Goal: Book appointment/travel/reservation

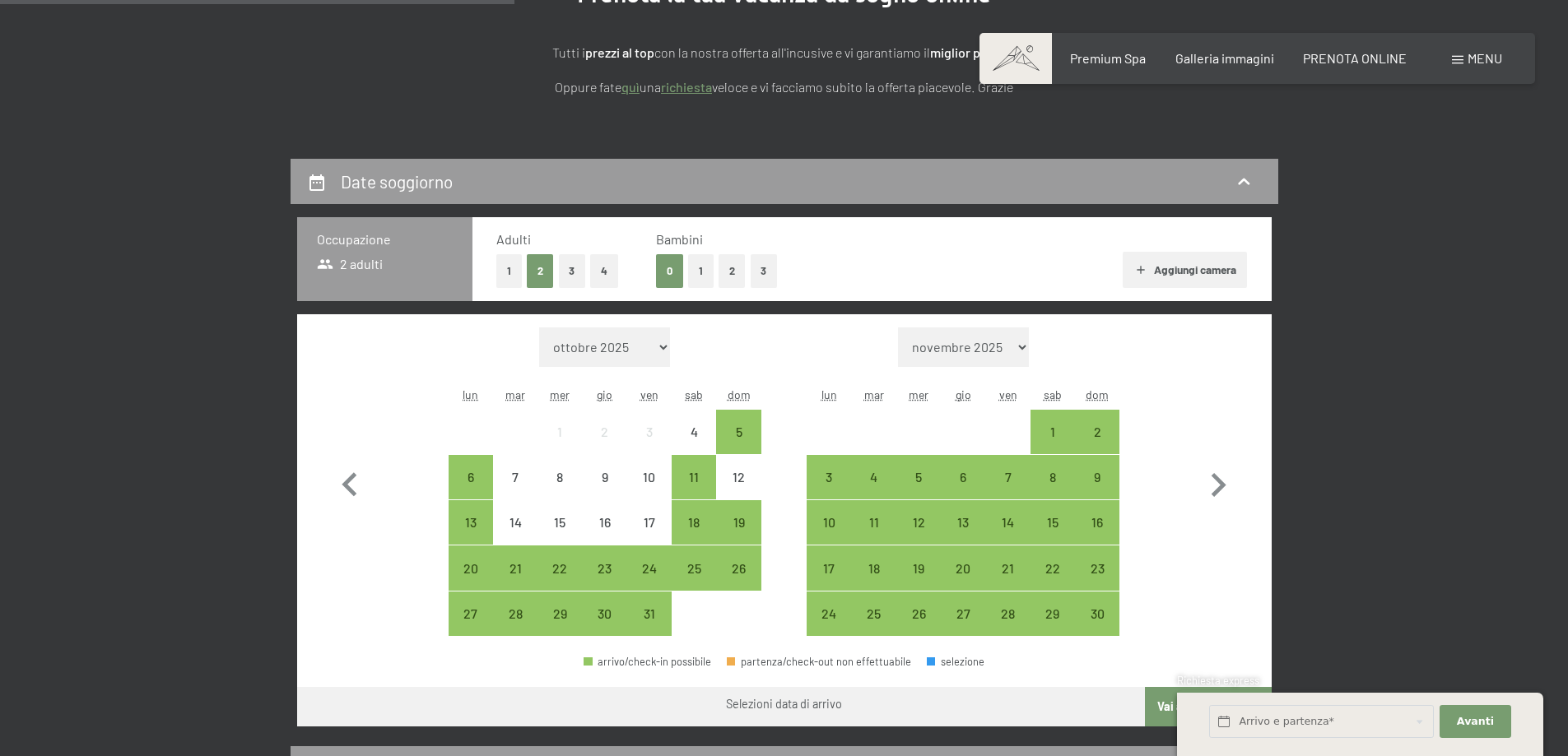
click at [508, 268] on button "1" at bounding box center [509, 270] width 25 height 34
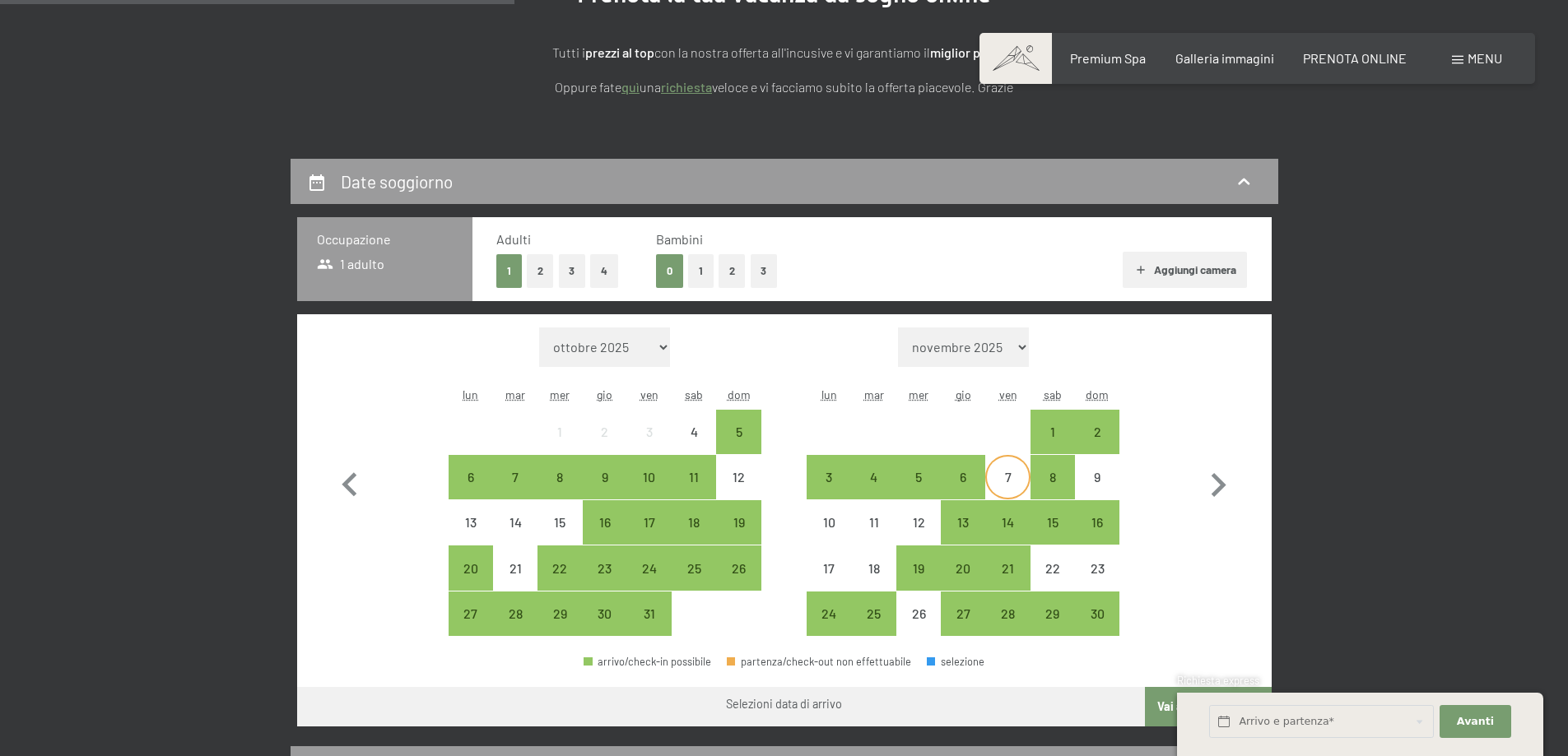
click at [1009, 474] on div "7" at bounding box center [1008, 490] width 41 height 41
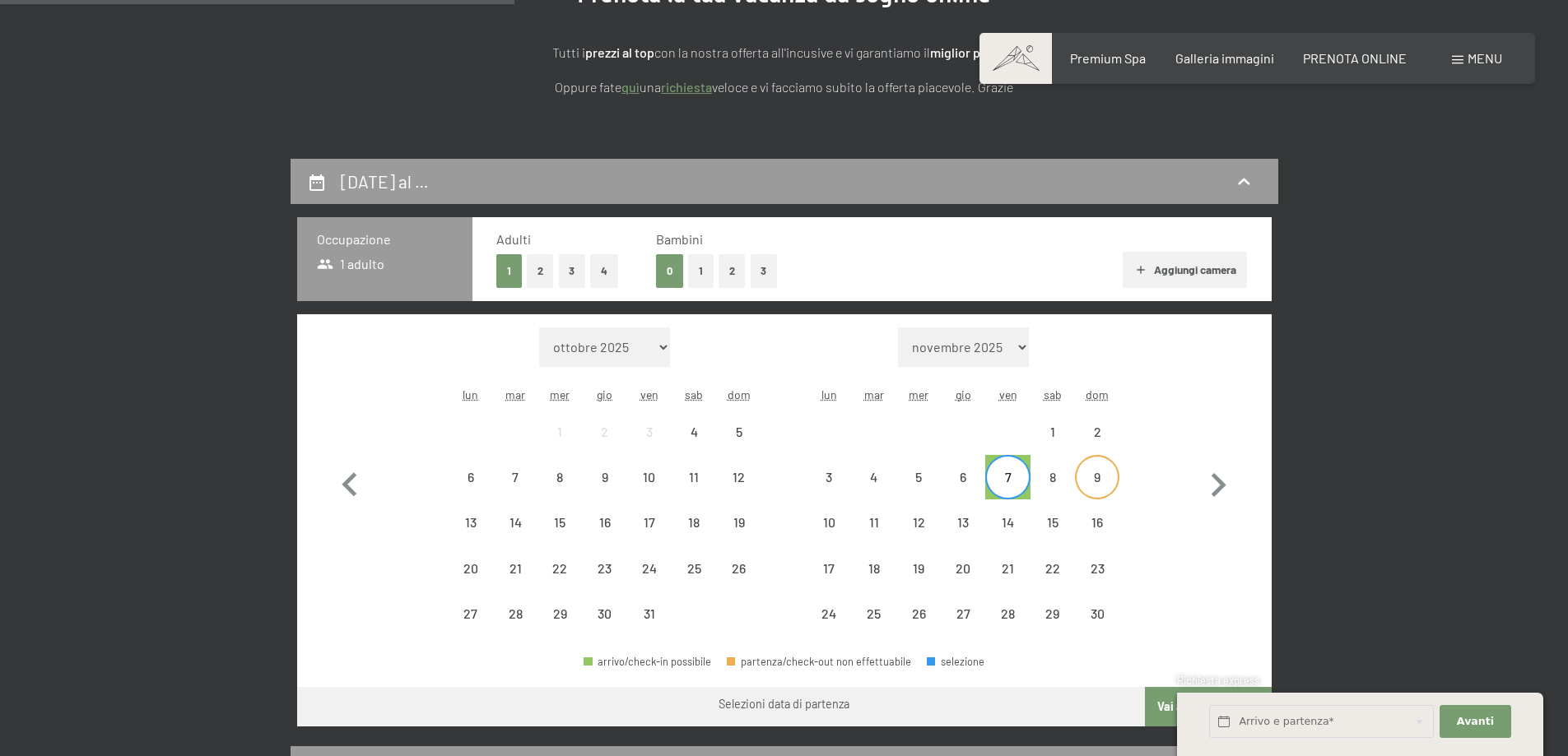
click at [1096, 480] on div "9" at bounding box center [1097, 490] width 41 height 41
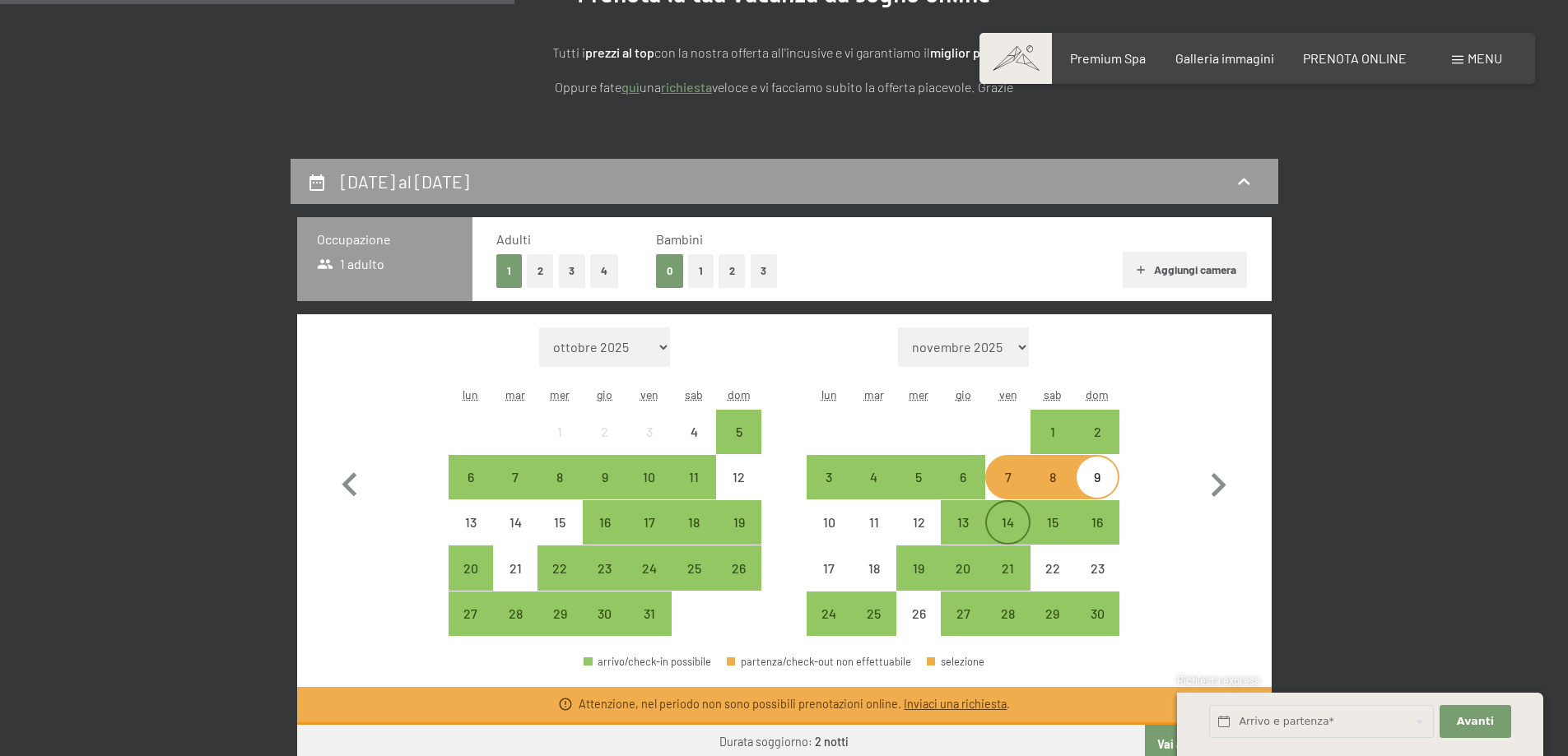
click at [1011, 520] on div "14" at bounding box center [1008, 536] width 41 height 41
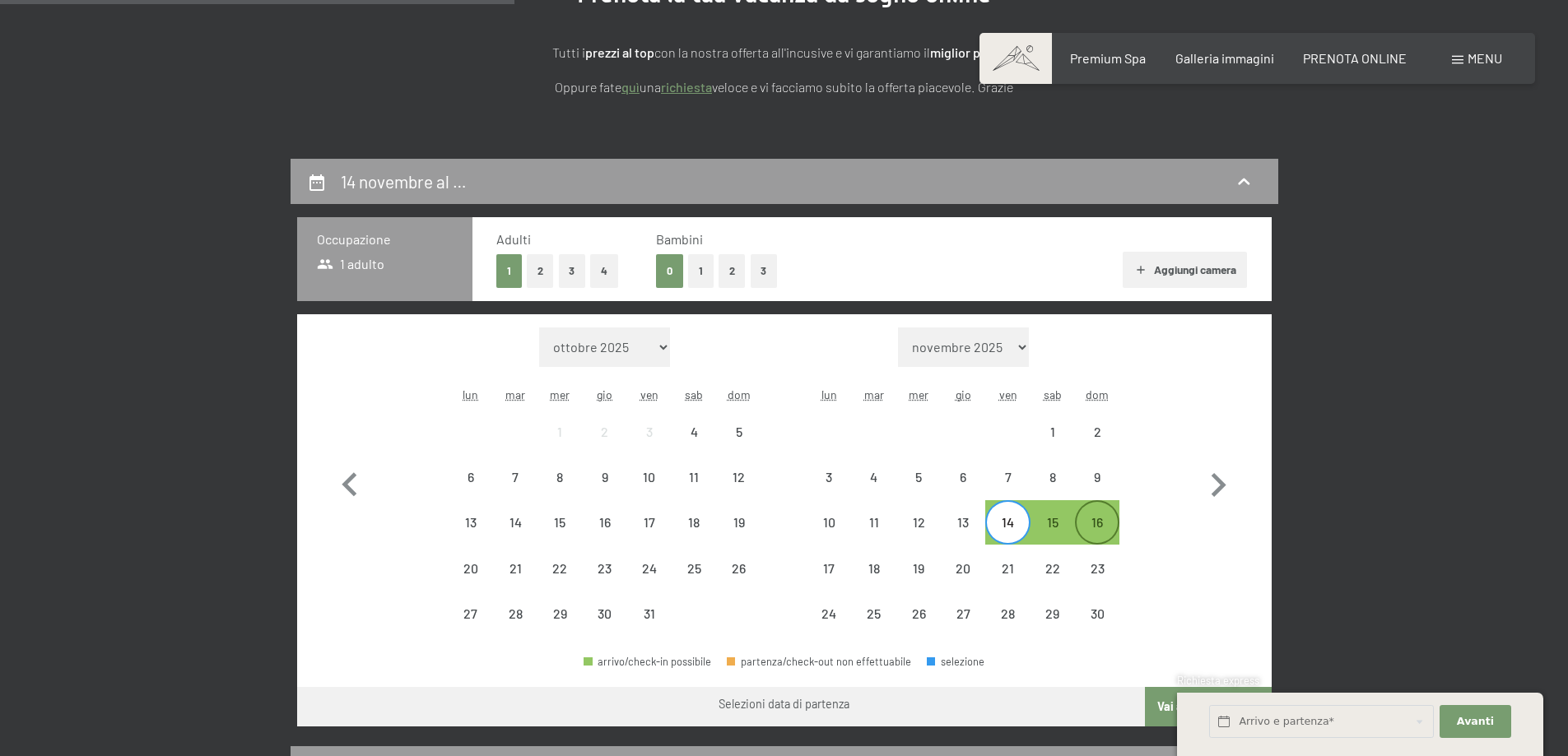
click at [1094, 522] on div "16" at bounding box center [1097, 536] width 41 height 41
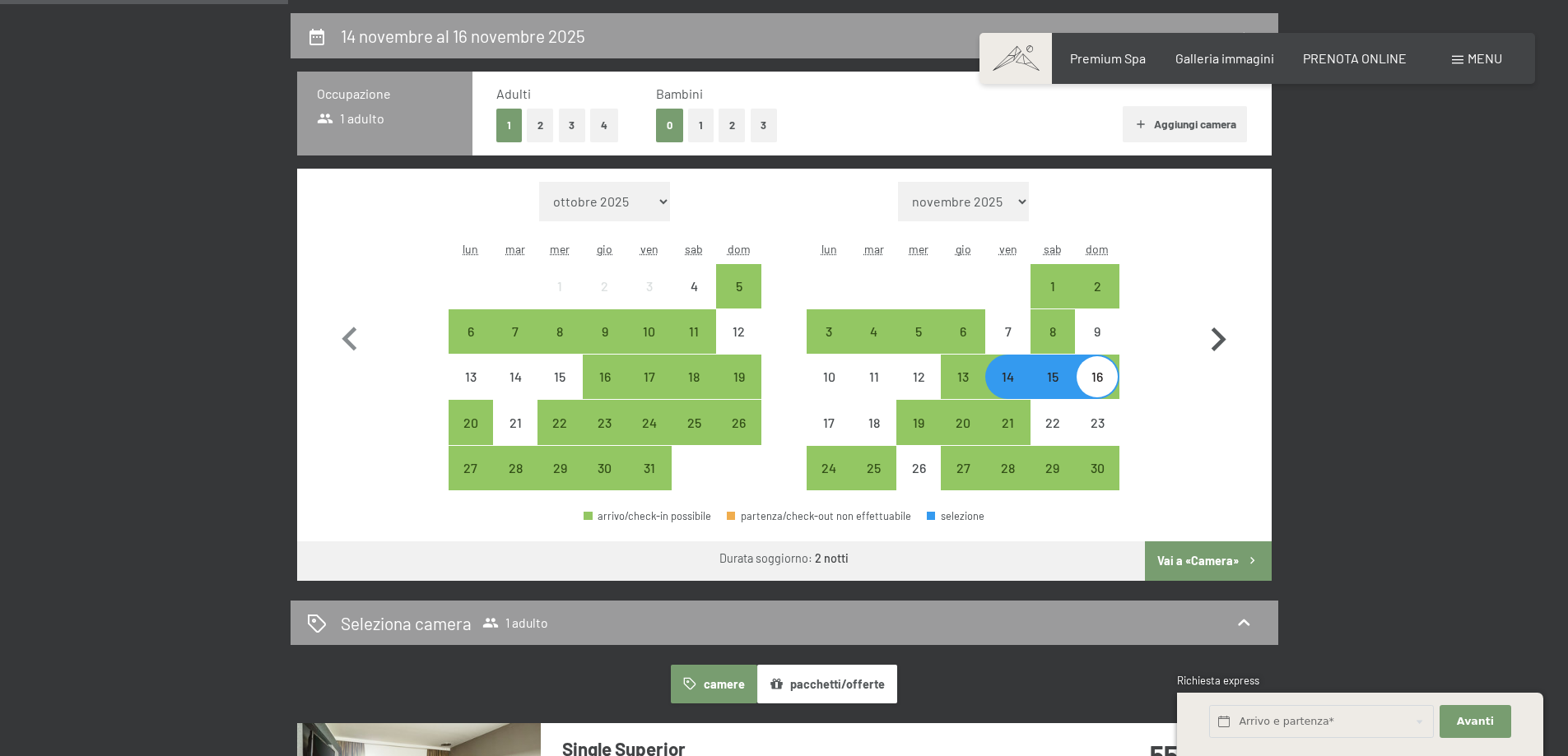
scroll to position [411, 0]
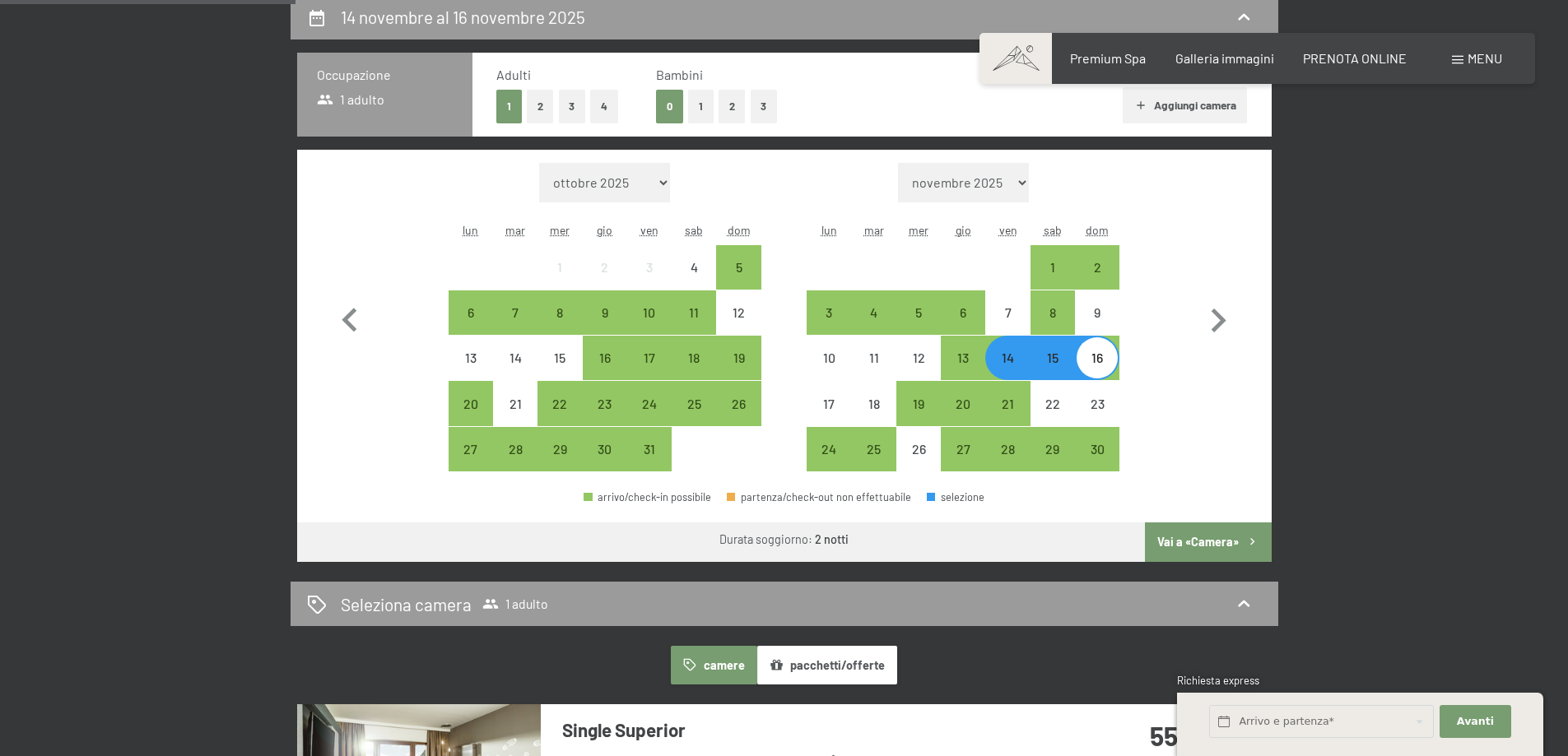
click at [1213, 547] on button "Vai a «Camera»" at bounding box center [1208, 542] width 126 height 40
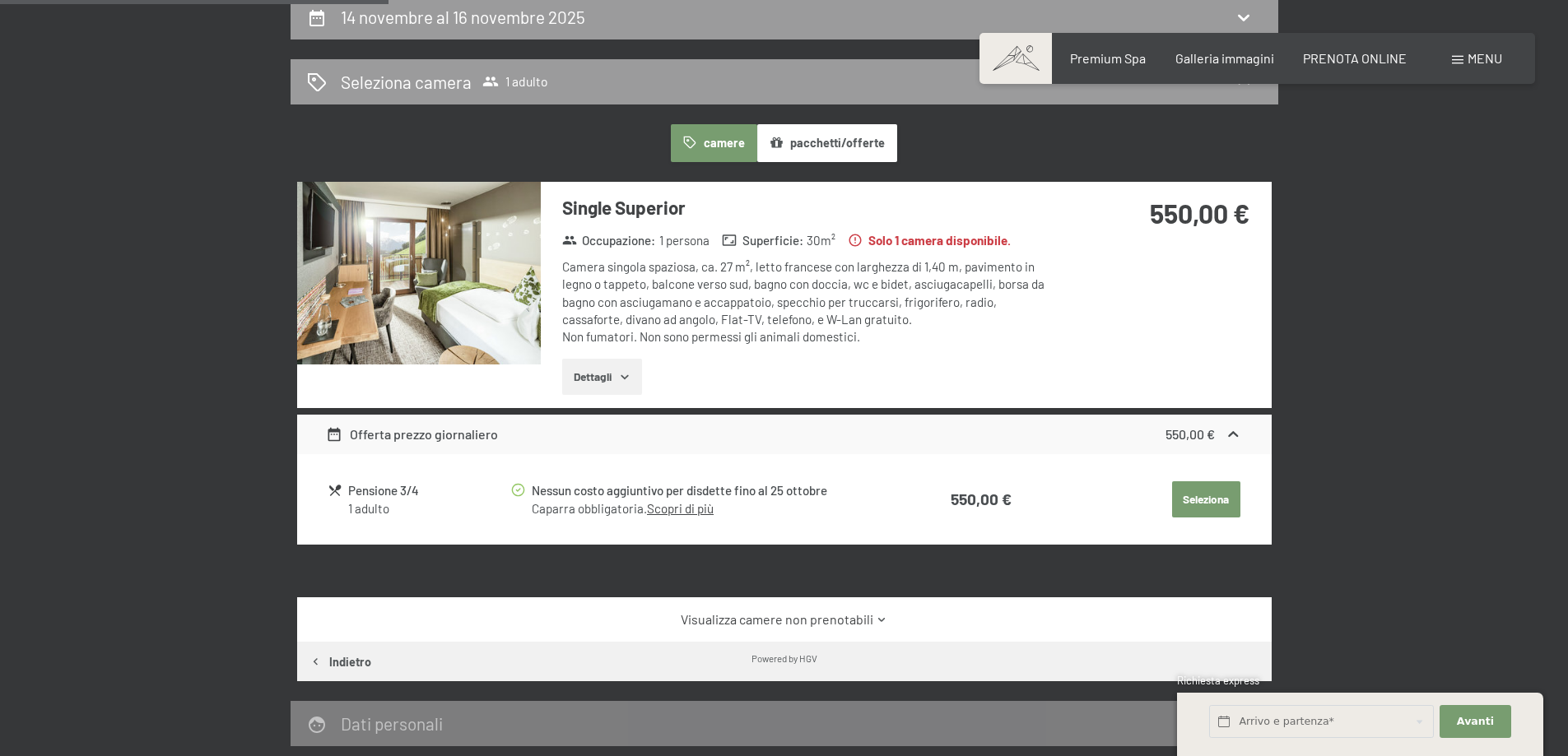
click at [443, 281] on img at bounding box center [418, 273] width 243 height 182
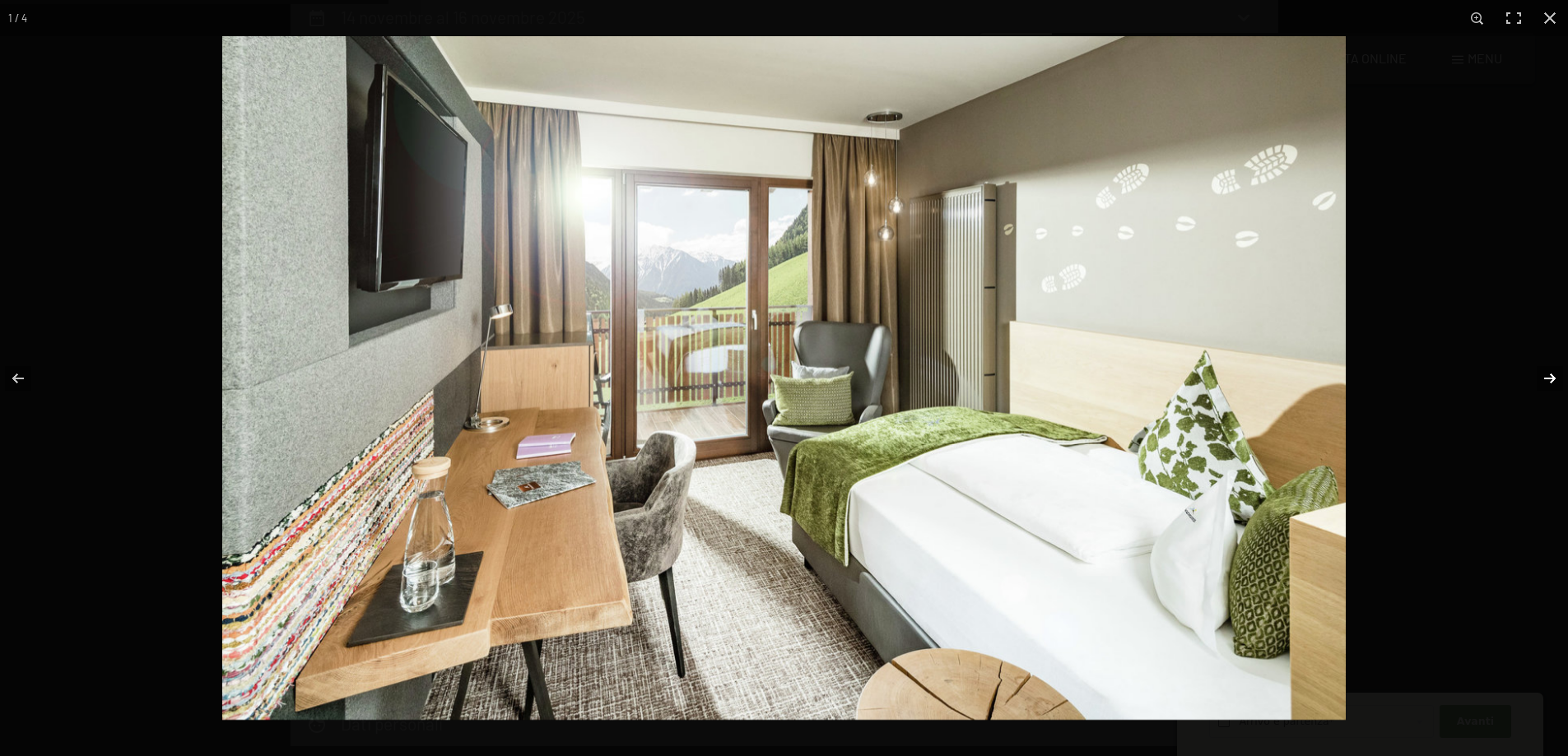
click at [1550, 376] on button "button" at bounding box center [1538, 378] width 57 height 82
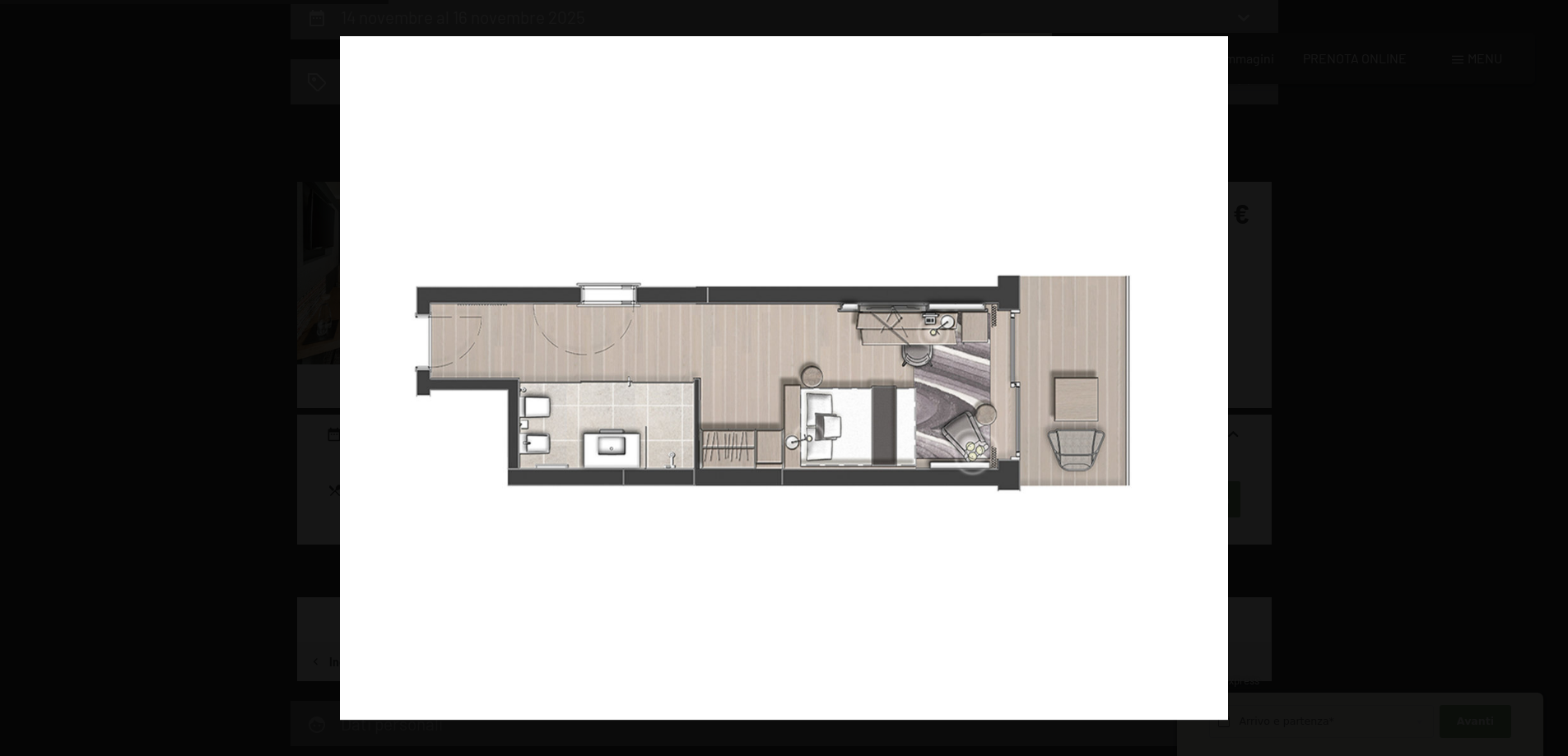
click at [1550, 376] on button "button" at bounding box center [1538, 378] width 57 height 82
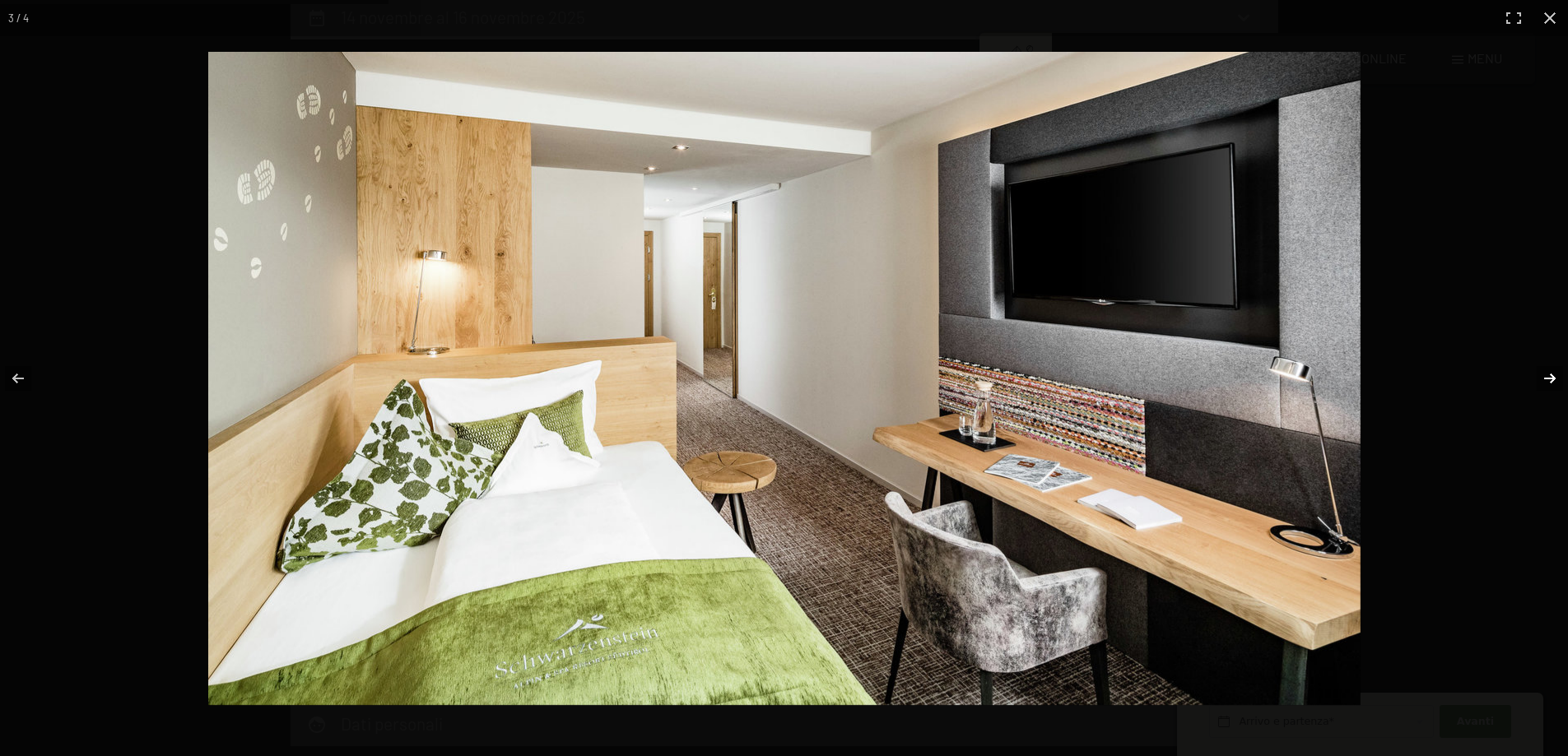
click at [1544, 375] on button "button" at bounding box center [1538, 378] width 57 height 82
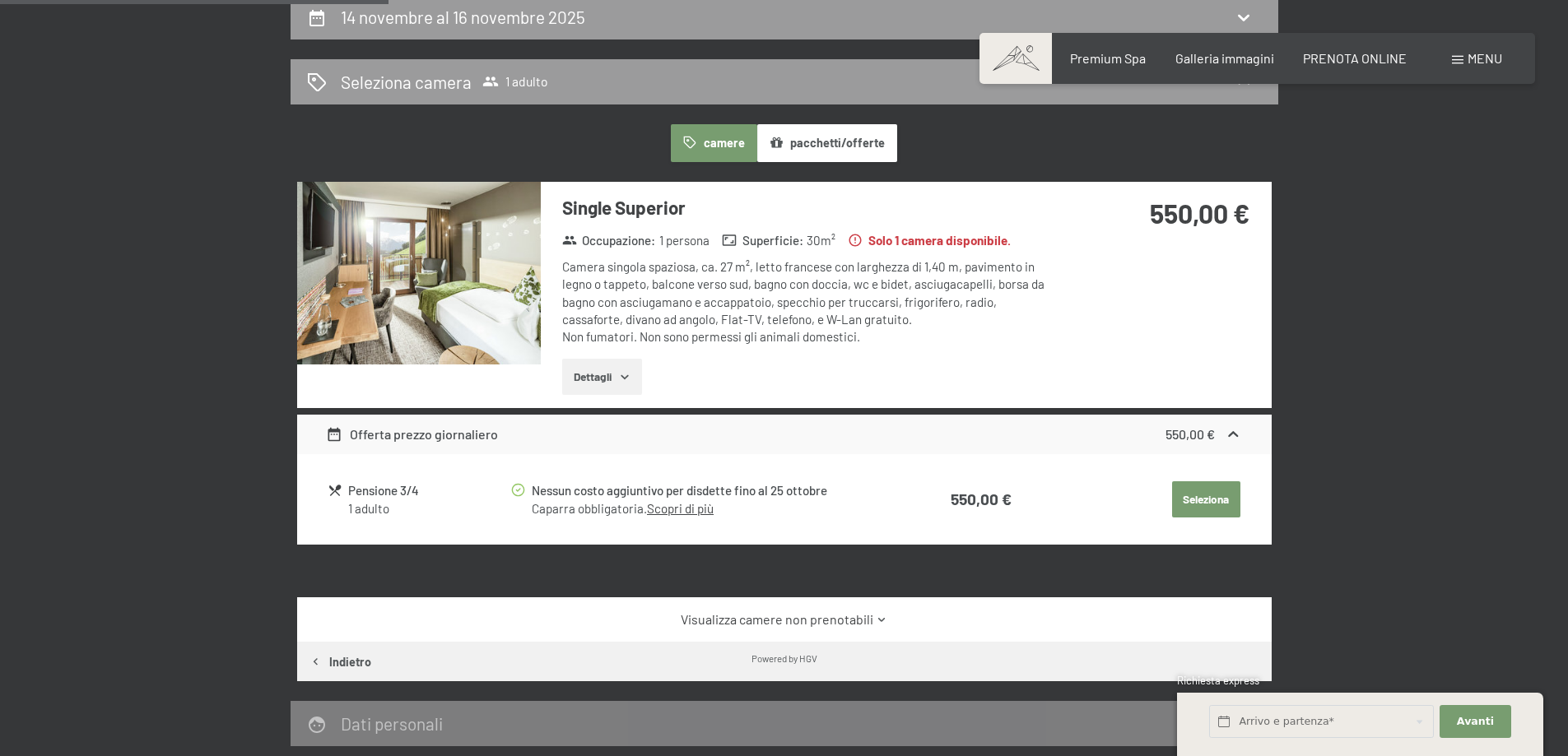
click at [0, 0] on button "button" at bounding box center [0, 0] width 0 height 0
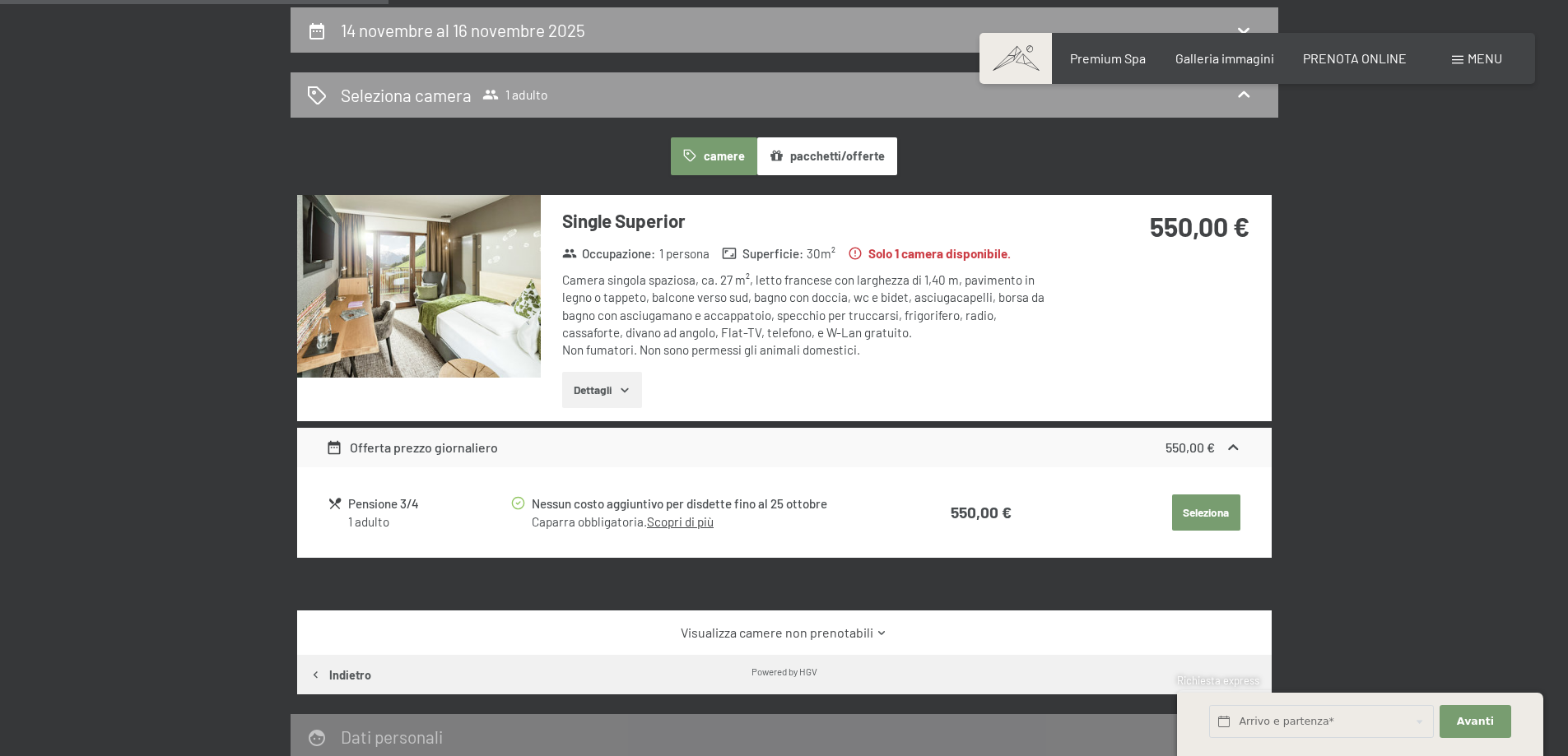
scroll to position [165, 0]
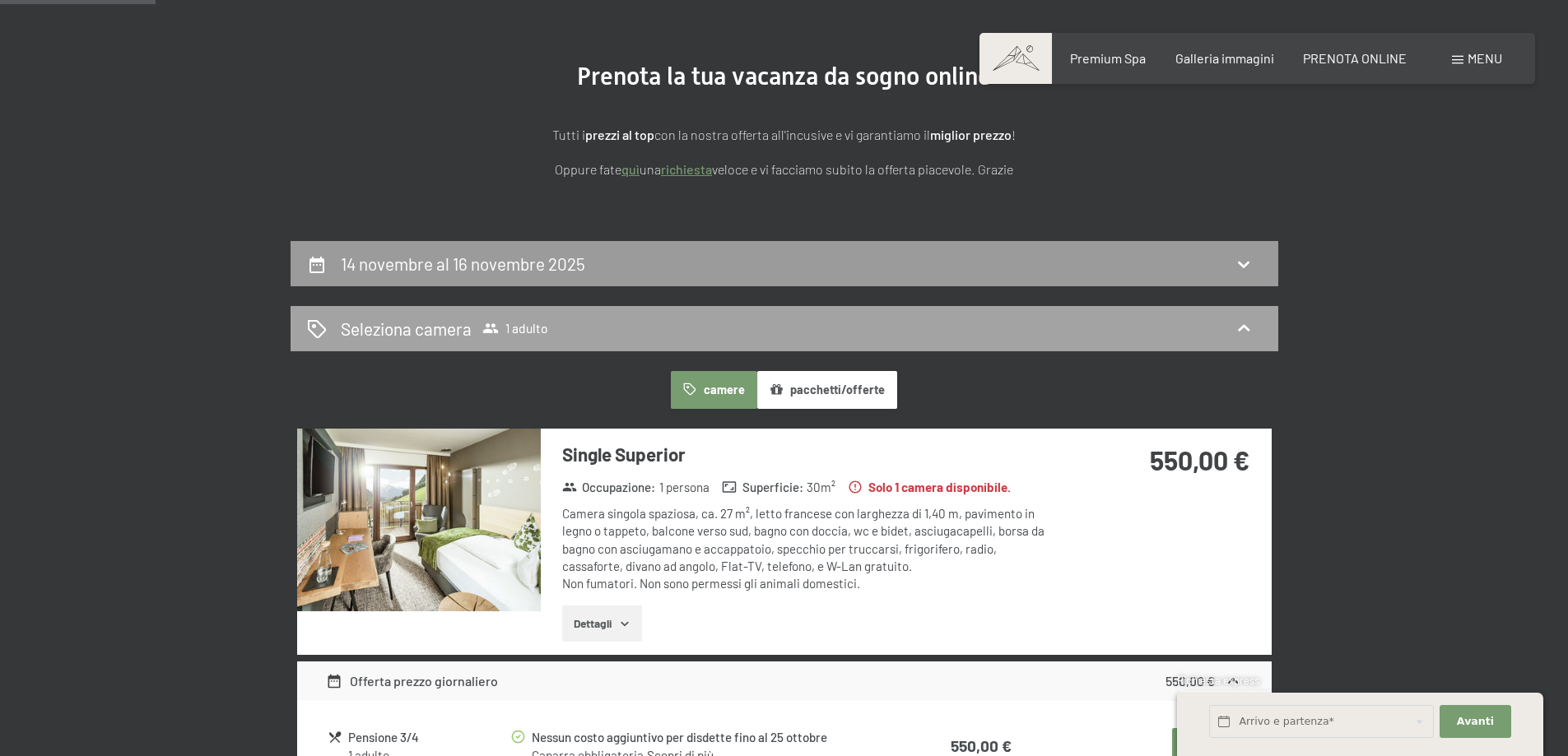
click at [508, 330] on span "1 adulto" at bounding box center [515, 328] width 66 height 16
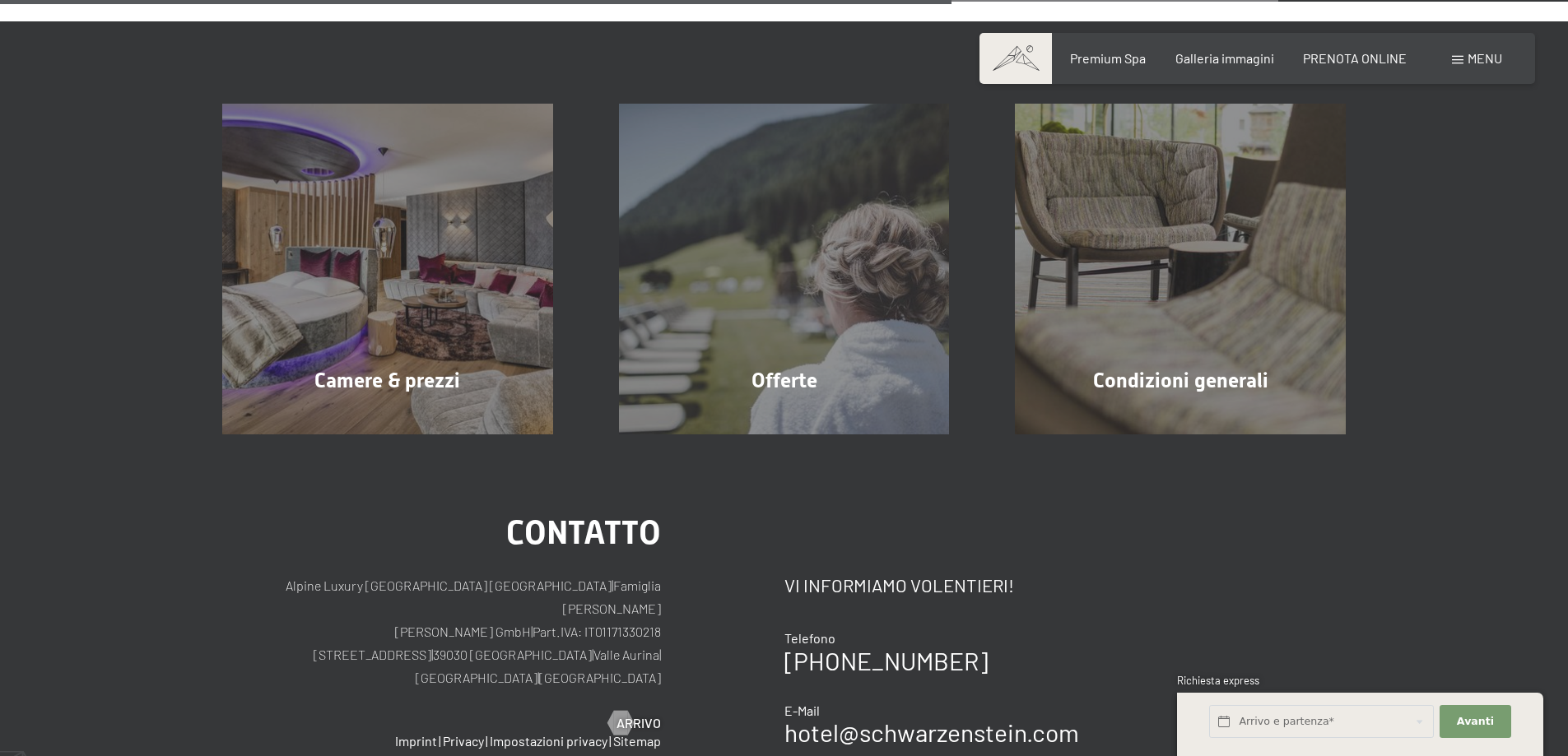
scroll to position [658, 0]
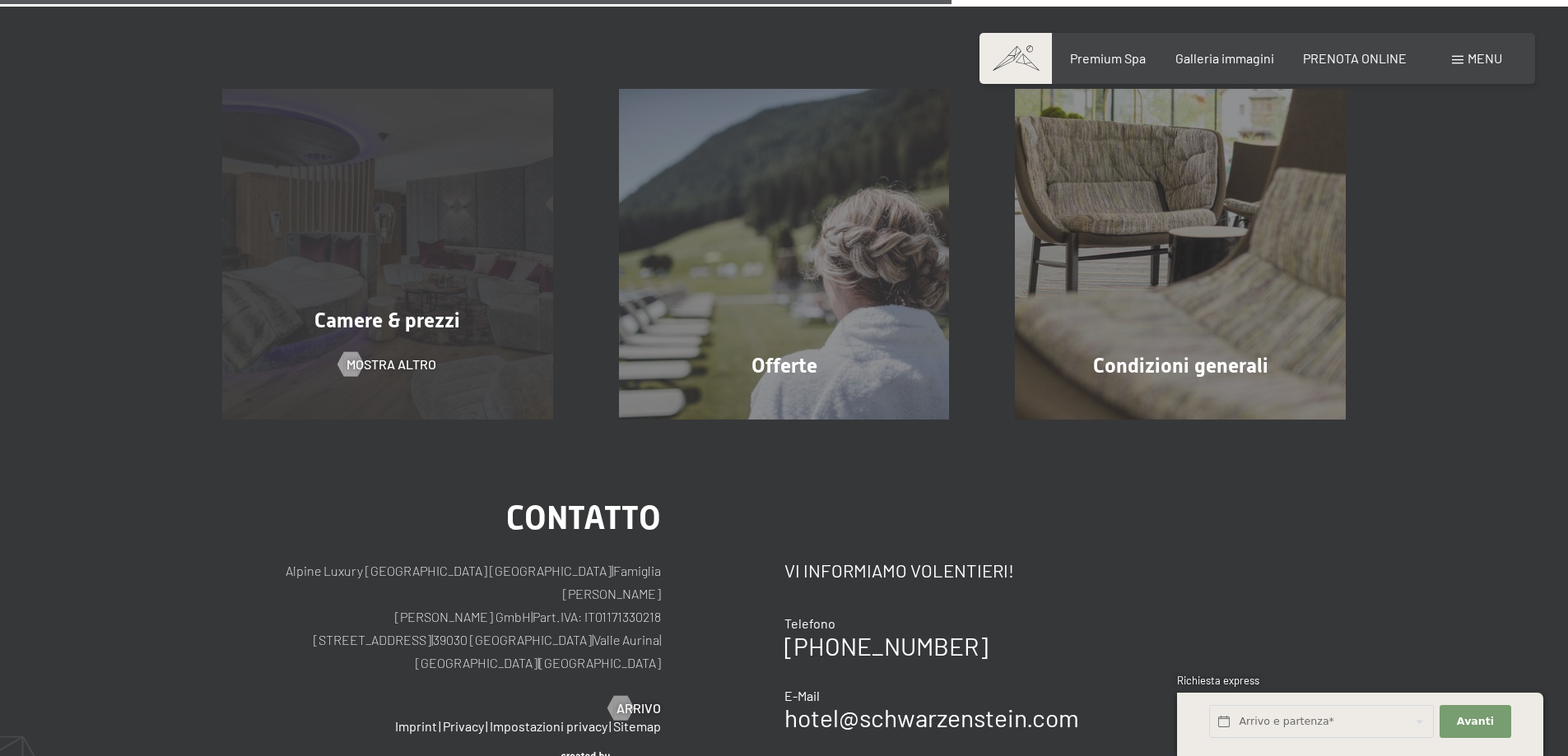
click at [408, 313] on span "Camere & prezzi" at bounding box center [387, 320] width 145 height 24
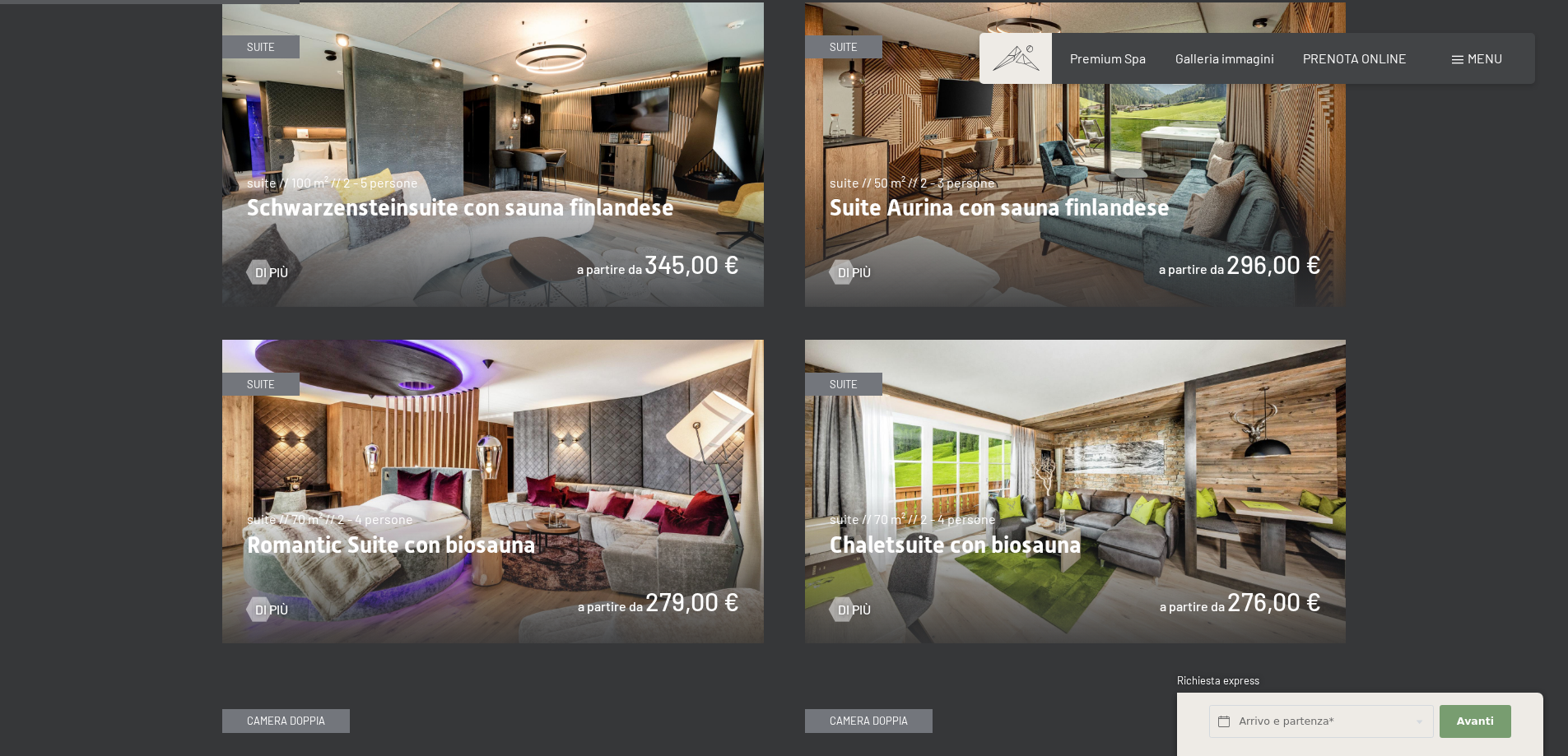
scroll to position [988, 0]
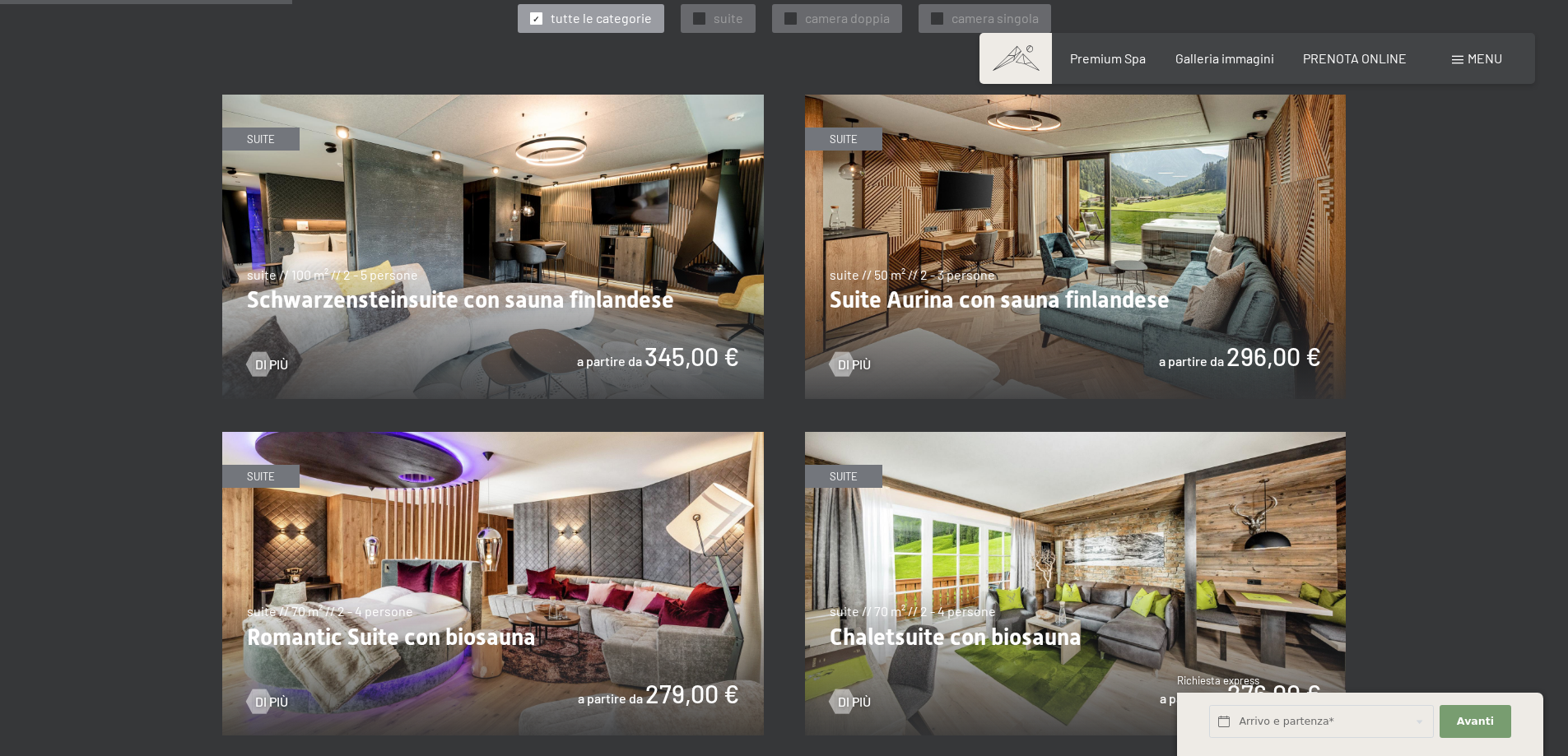
click at [474, 227] on img at bounding box center [493, 247] width 541 height 304
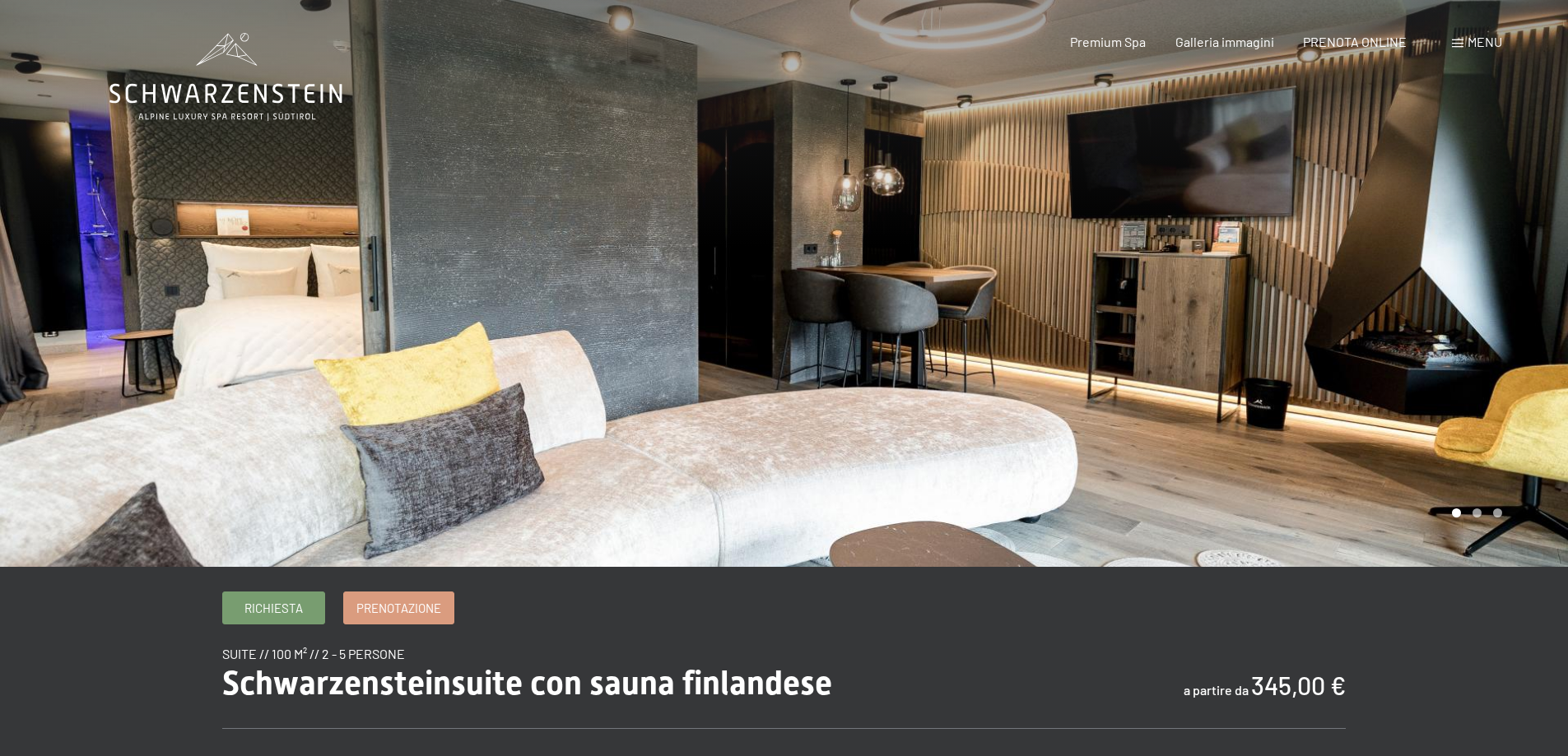
click at [1280, 290] on div at bounding box center [1176, 283] width 784 height 567
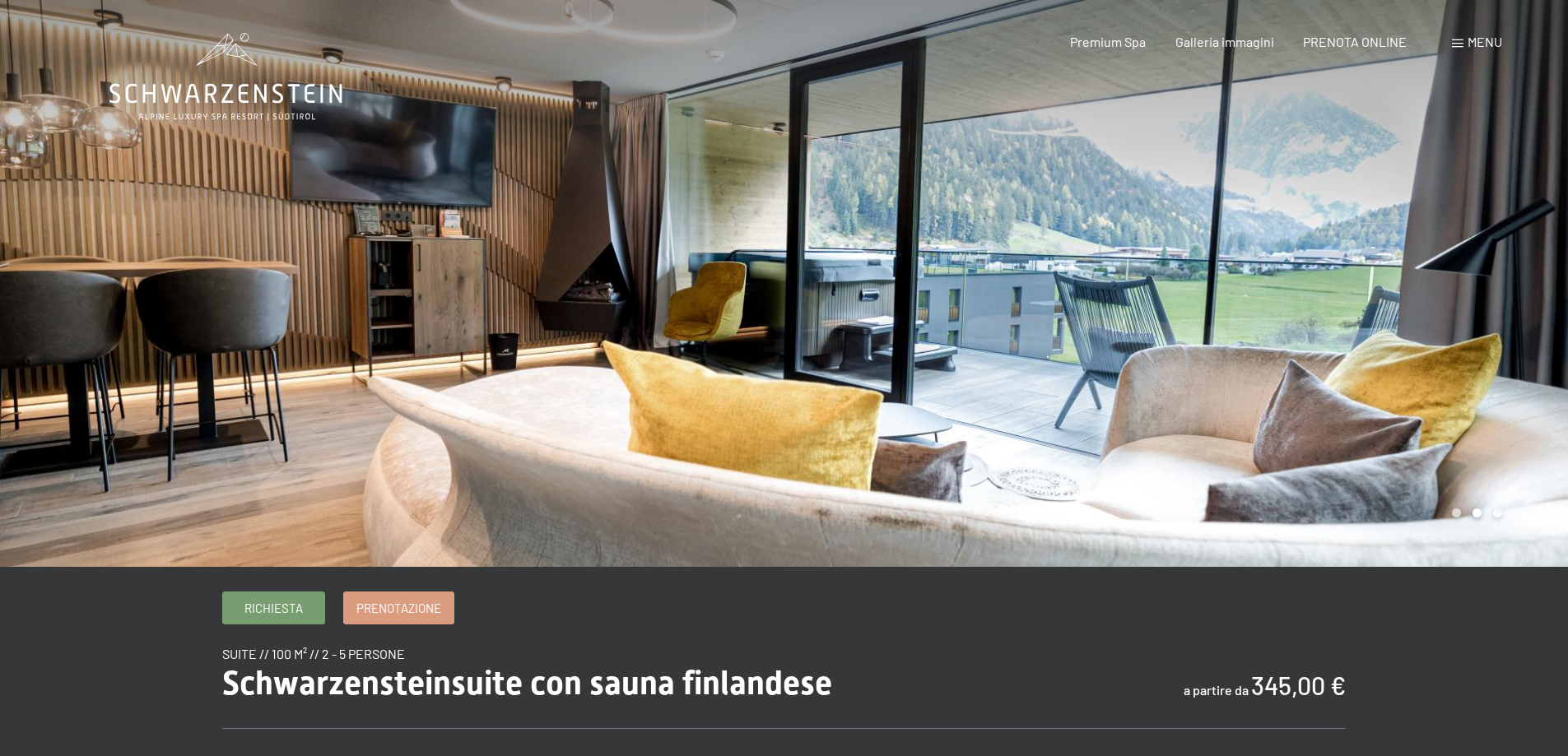
click at [1280, 290] on div at bounding box center [1176, 283] width 784 height 567
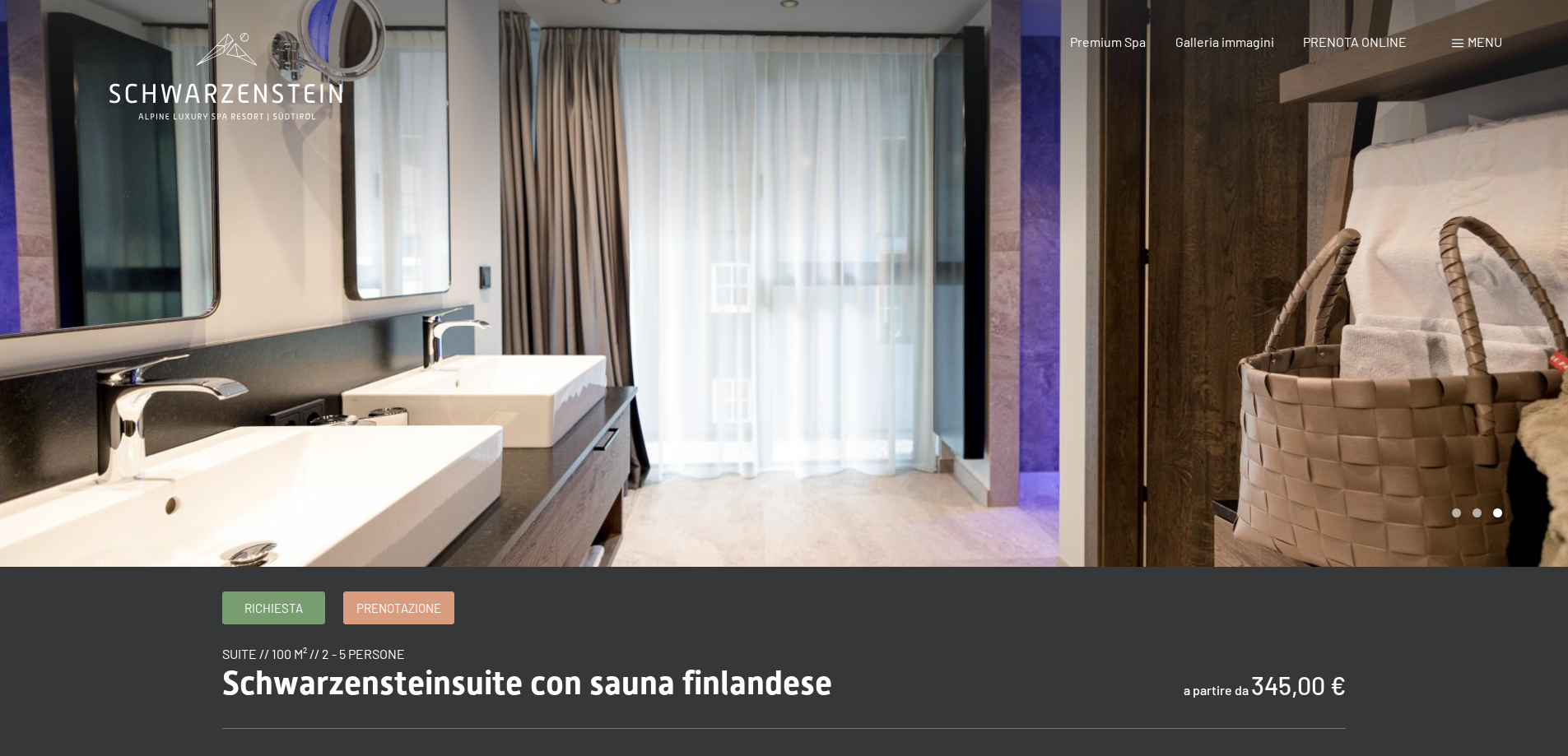
click at [1280, 290] on div at bounding box center [1176, 283] width 784 height 567
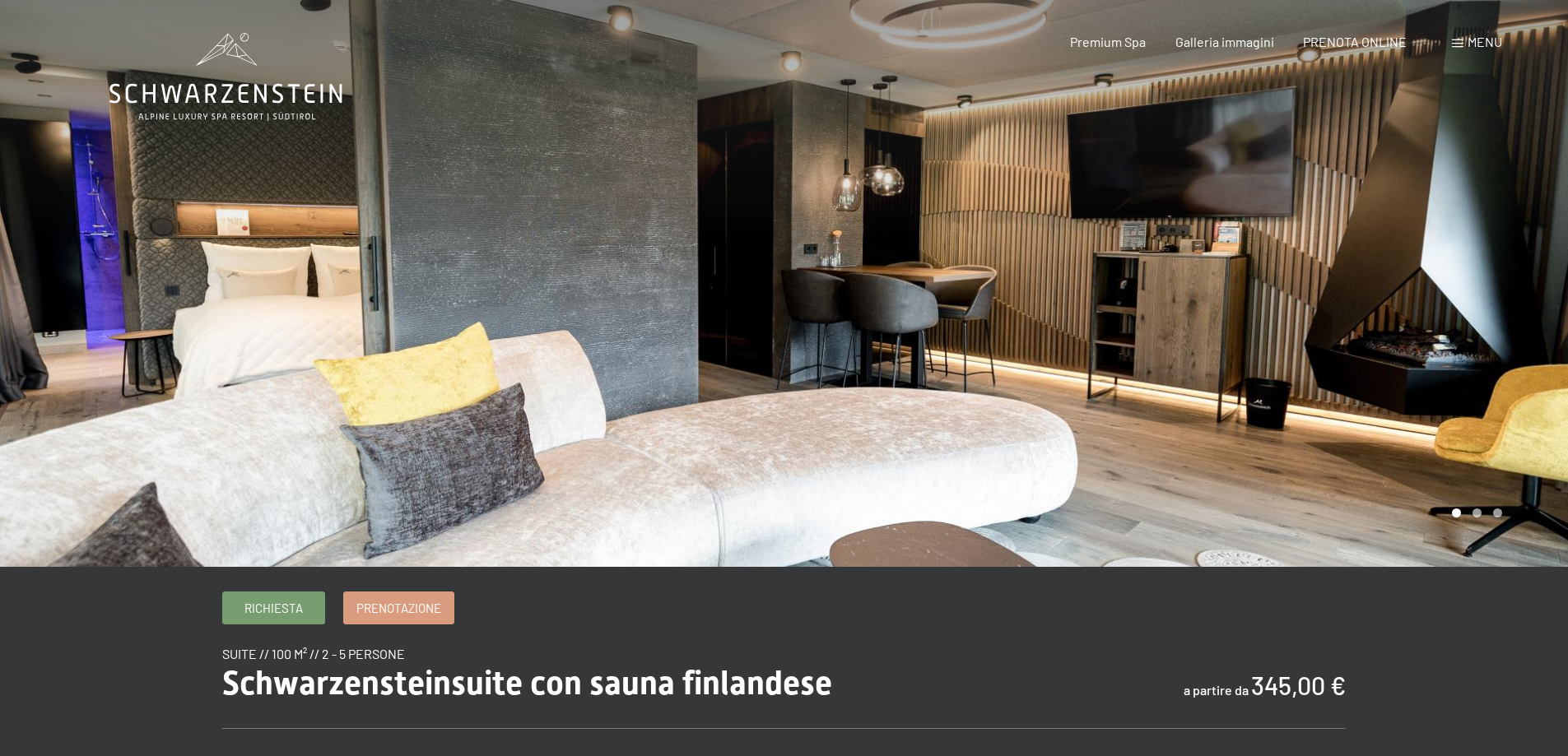
click at [1280, 290] on div at bounding box center [1176, 283] width 784 height 567
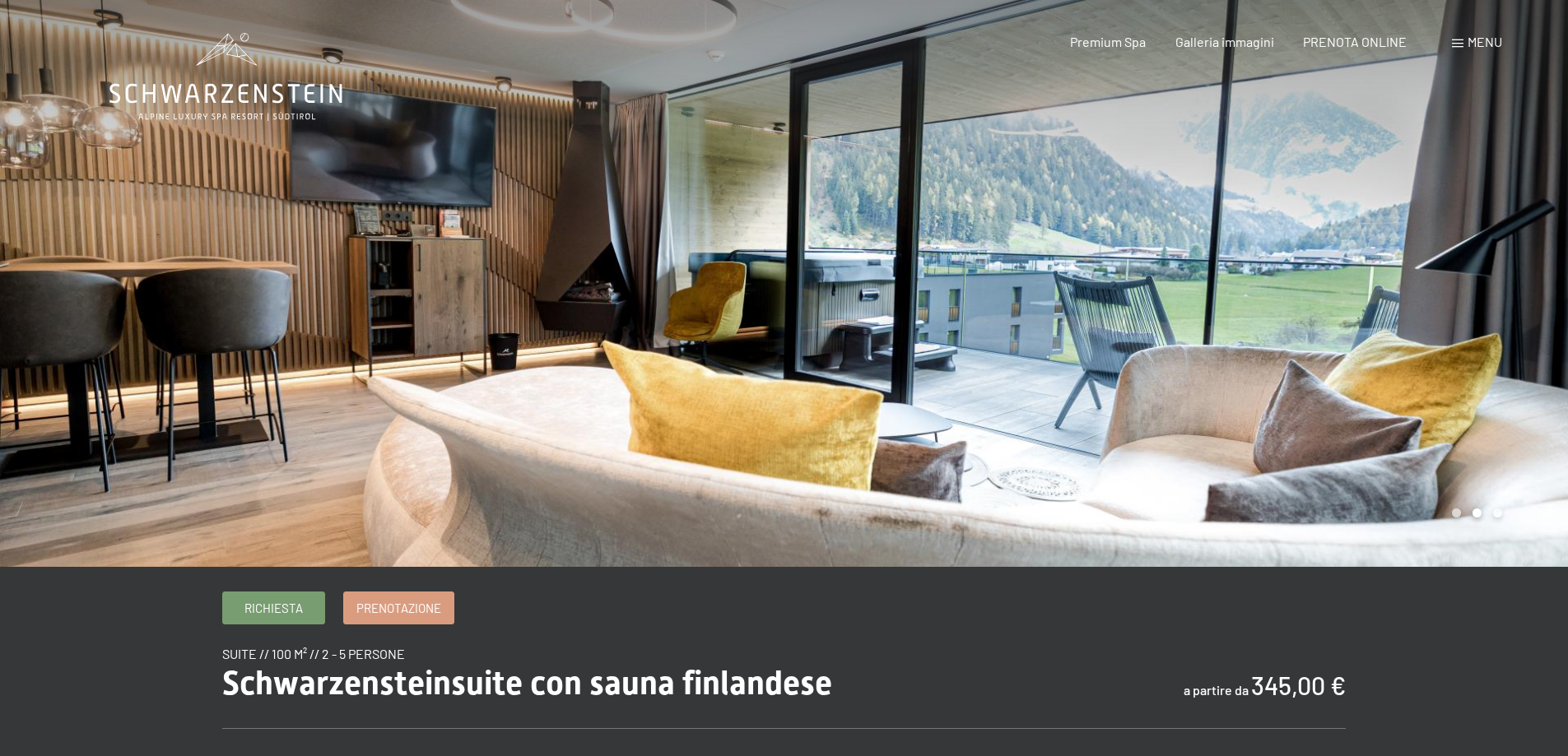
click at [1280, 290] on div at bounding box center [1176, 283] width 784 height 567
